Goal: Information Seeking & Learning: Learn about a topic

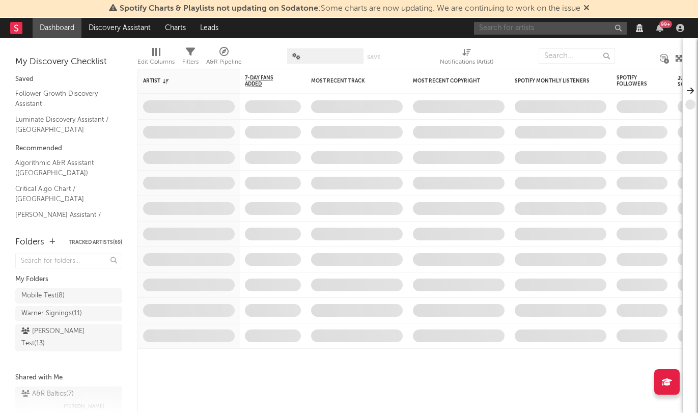
click at [583, 26] on input "text" at bounding box center [550, 28] width 153 height 13
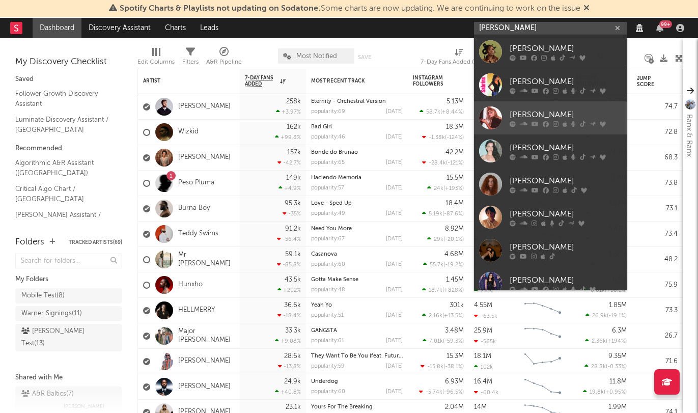
type input "[PERSON_NAME]"
click at [543, 112] on div "[PERSON_NAME]" at bounding box center [565, 114] width 112 height 12
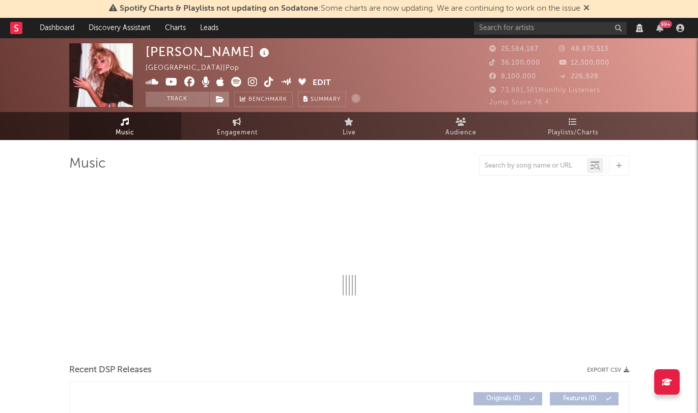
select select "View all"
click at [492, 30] on input "text" at bounding box center [550, 28] width 153 height 13
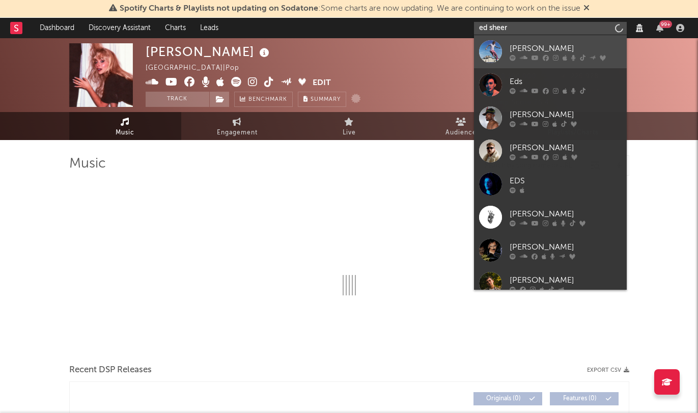
type input "ed sheer"
click at [494, 50] on div at bounding box center [490, 51] width 23 height 23
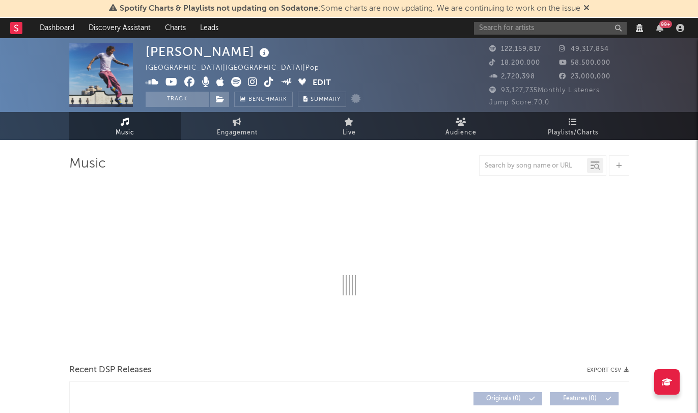
select select "View all"
select select "6m"
select select "View all"
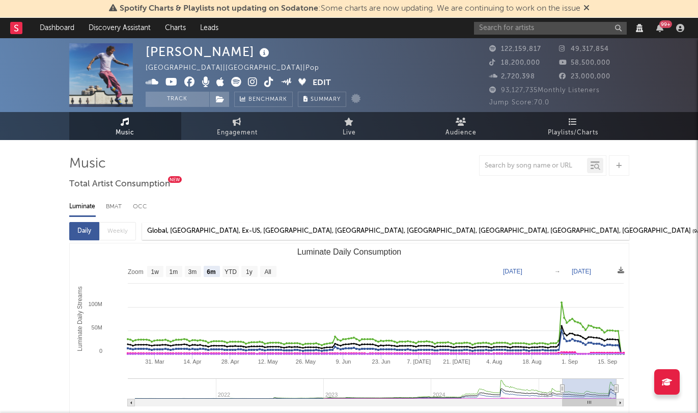
select select "View all"
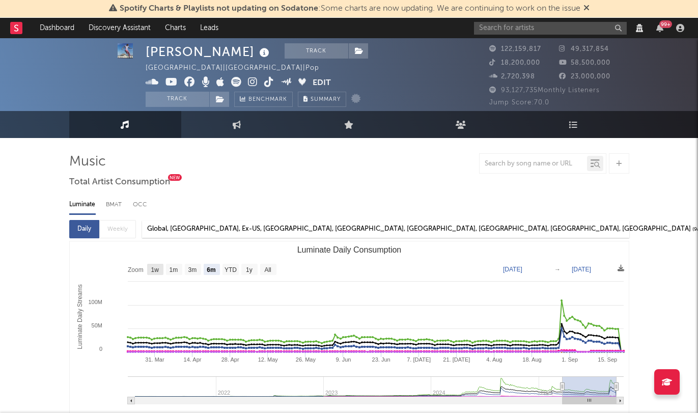
click at [158, 271] on text "1w" at bounding box center [155, 269] width 8 height 7
select select "1w"
type input "[DATE]"
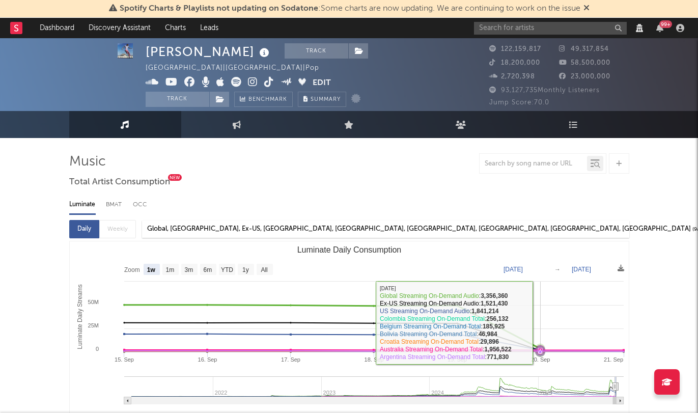
select select "View all"
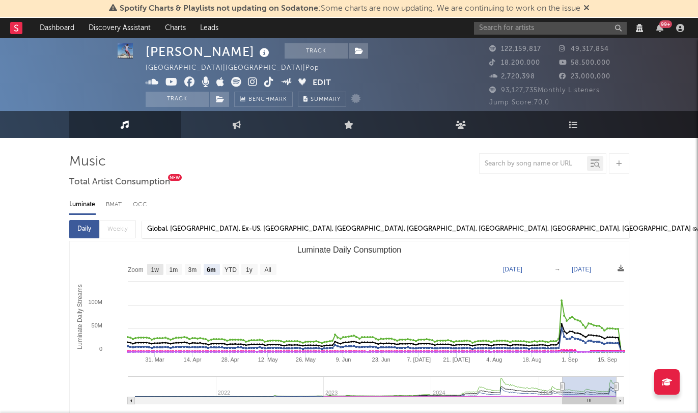
click at [151, 269] on text "1w" at bounding box center [155, 269] width 8 height 7
select select "1w"
type input "[DATE]"
select select "View all"
select select "6m"
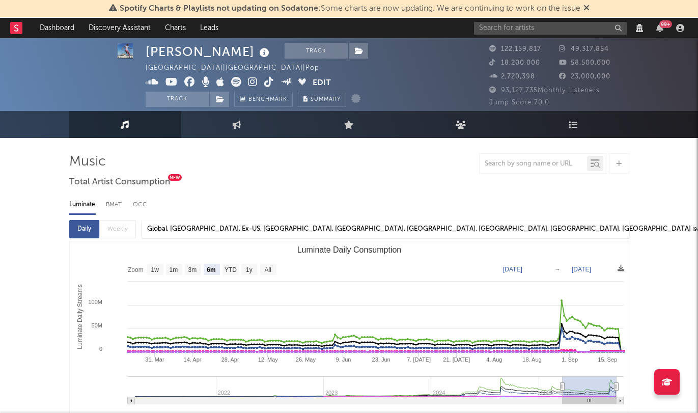
select select "View all"
click at [153, 266] on text "1w" at bounding box center [155, 269] width 8 height 7
select select "1w"
type input "[DATE]"
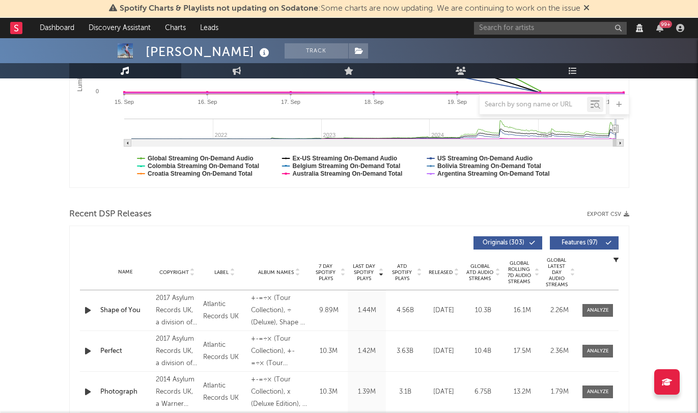
scroll to position [114, 0]
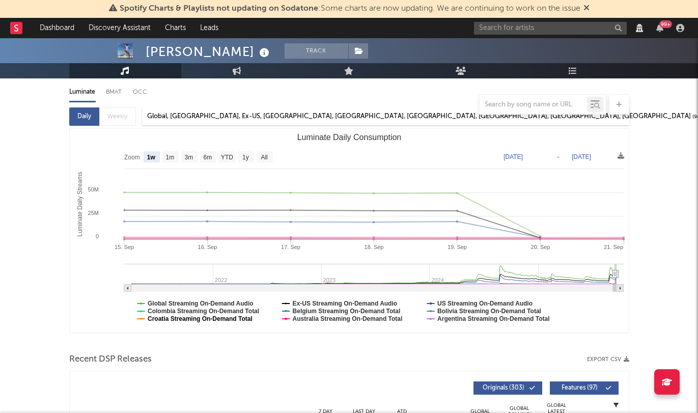
click at [230, 320] on text "Croatia Streaming On-Demand Total" at bounding box center [200, 318] width 105 height 7
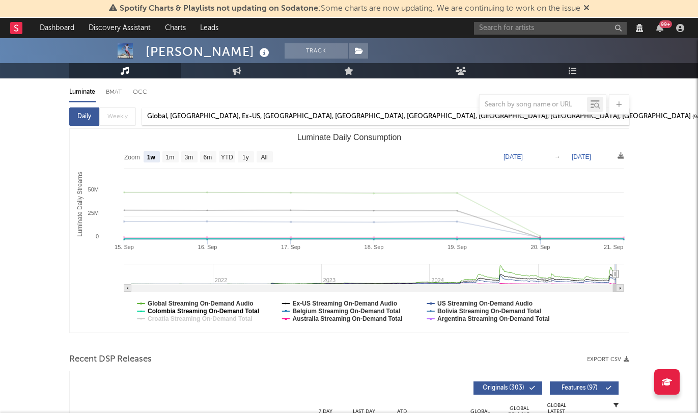
click at [239, 310] on text "Colombia Streaming On-Demand Total" at bounding box center [203, 310] width 111 height 7
click at [327, 312] on text "Belgium Streaming On-Demand Total" at bounding box center [346, 310] width 108 height 7
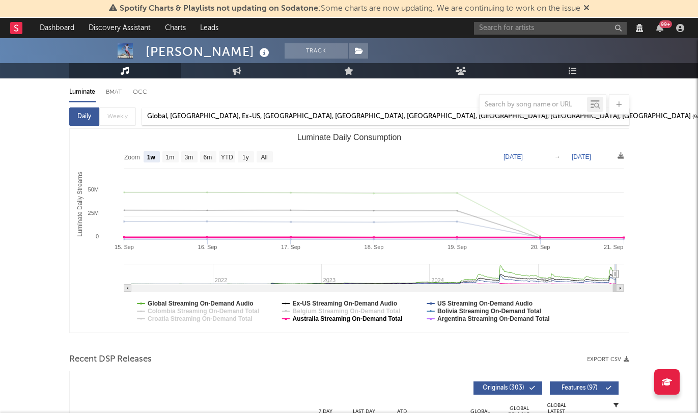
click at [323, 321] on text "Australia Streaming On-Demand Total" at bounding box center [347, 318] width 110 height 7
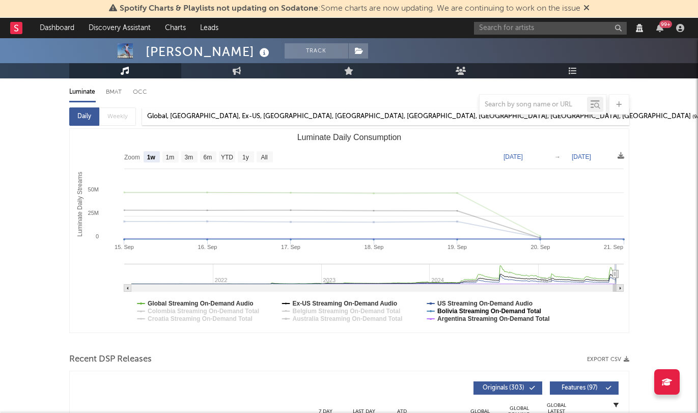
click at [446, 310] on text "Bolivia Streaming On-Demand Total" at bounding box center [489, 310] width 104 height 7
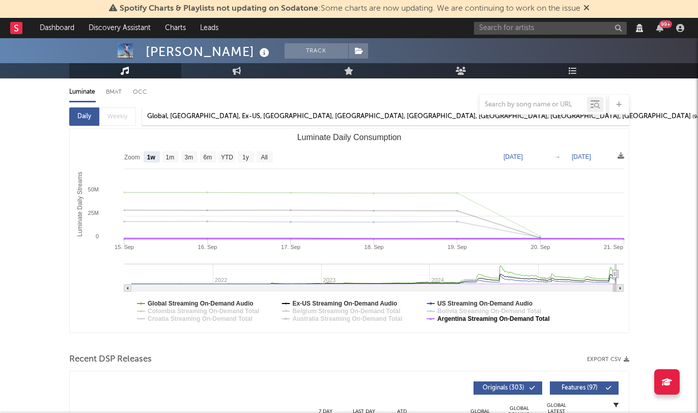
click at [451, 321] on text "Argentina Streaming On-Demand Total" at bounding box center [493, 318] width 112 height 7
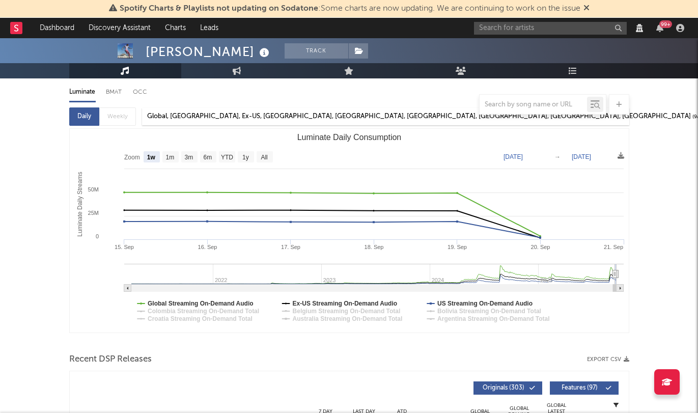
click at [428, 336] on div at bounding box center [349, 342] width 560 height 15
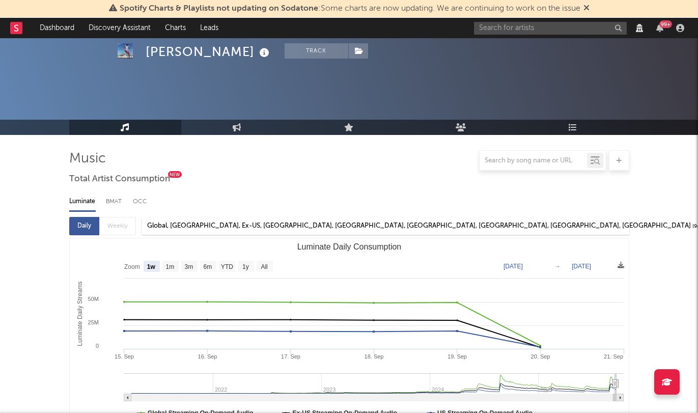
scroll to position [0, 0]
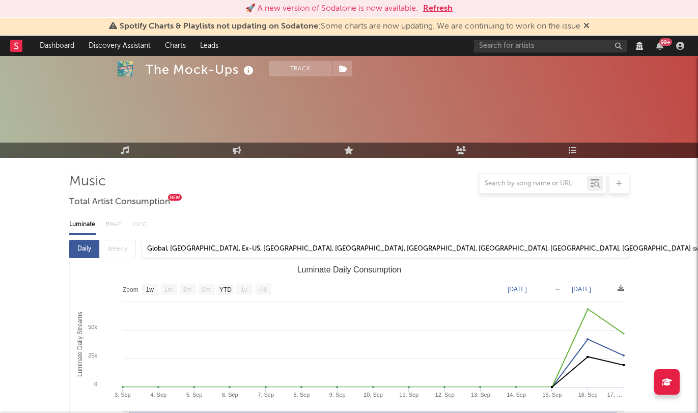
select select "1w"
select select "View all"
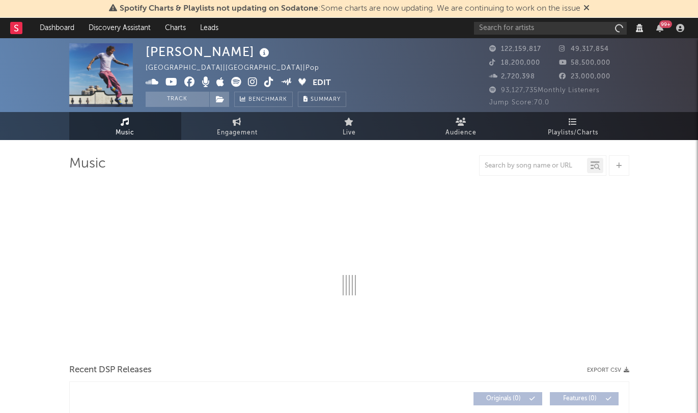
select select "6m"
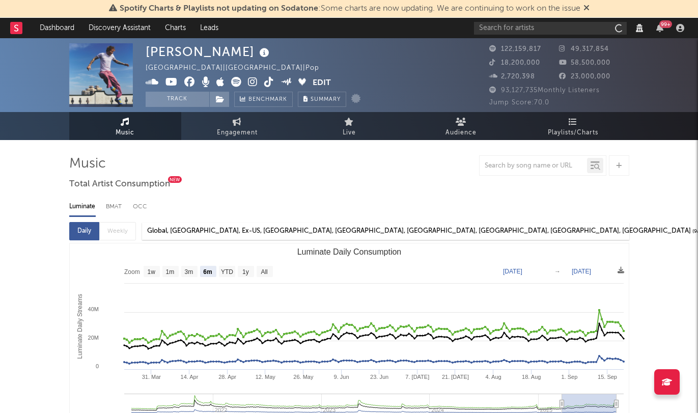
select select "View all"
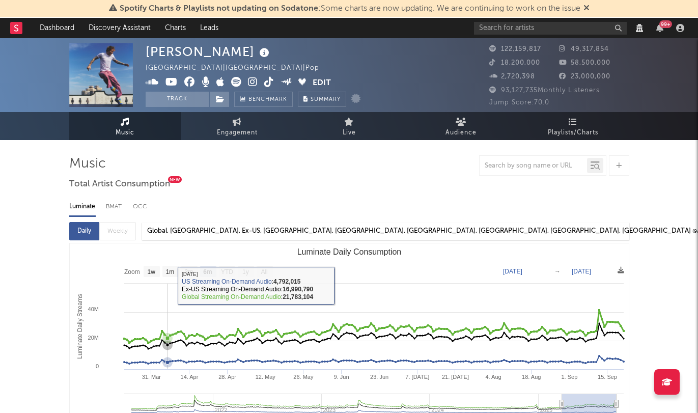
select select "6m"
select select "View all"
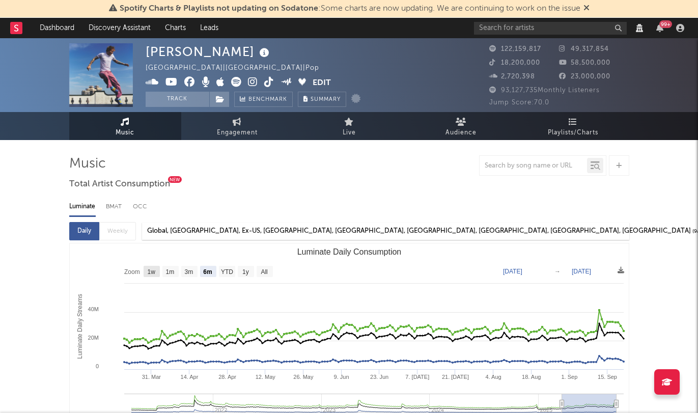
click at [155, 270] on text "1w" at bounding box center [151, 271] width 8 height 7
select select "1w"
type input "2025-09-15"
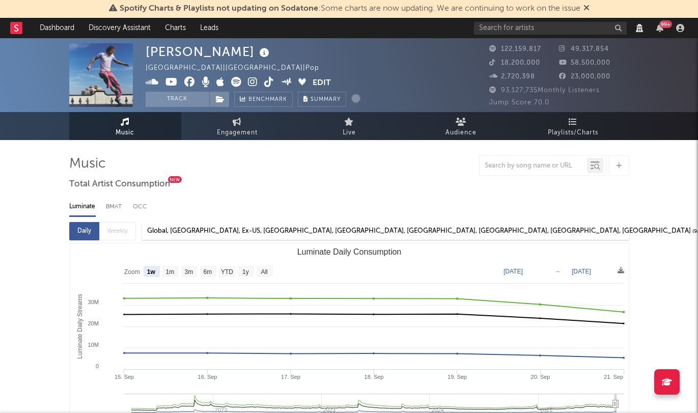
select select "6m"
select select "View all"
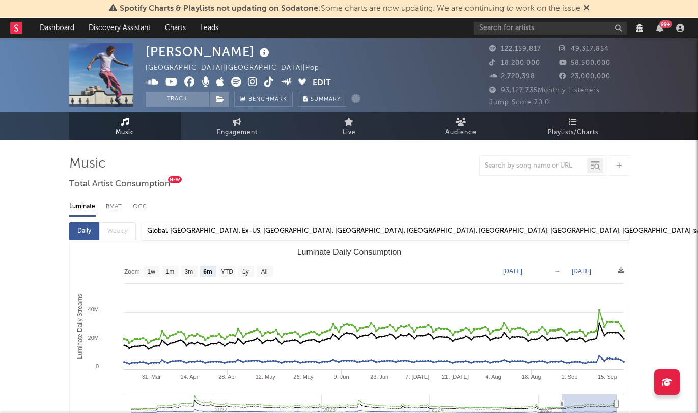
select select "6m"
select select "View all"
